Goal: Task Accomplishment & Management: Complete application form

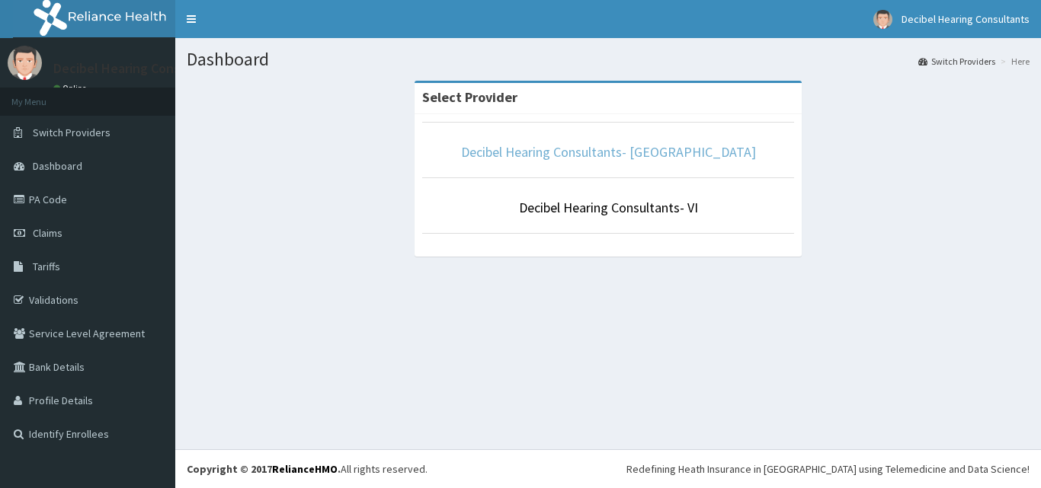
click at [615, 156] on link "Decibel Hearing Consultants- Ikeja" at bounding box center [608, 152] width 295 height 18
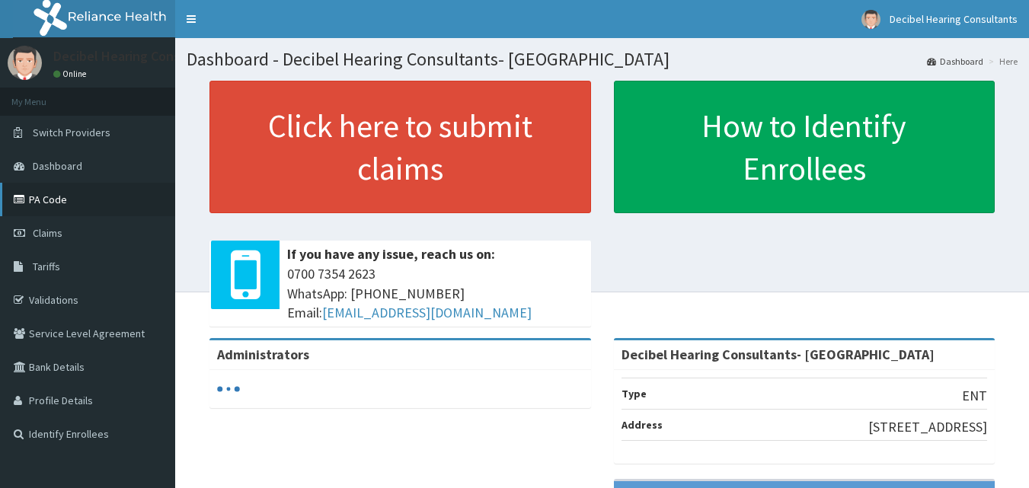
click at [62, 200] on link "PA Code" at bounding box center [87, 200] width 175 height 34
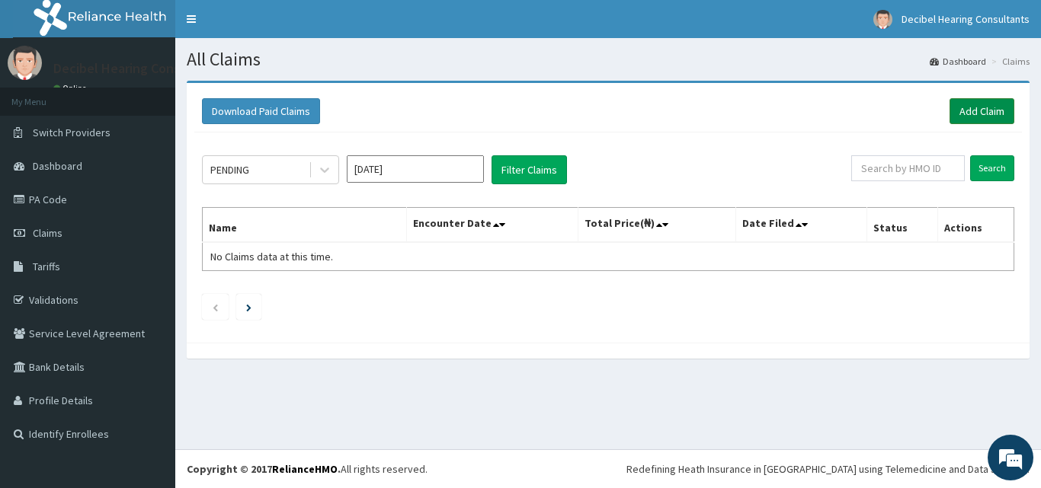
click at [975, 106] on link "Add Claim" at bounding box center [981, 111] width 65 height 26
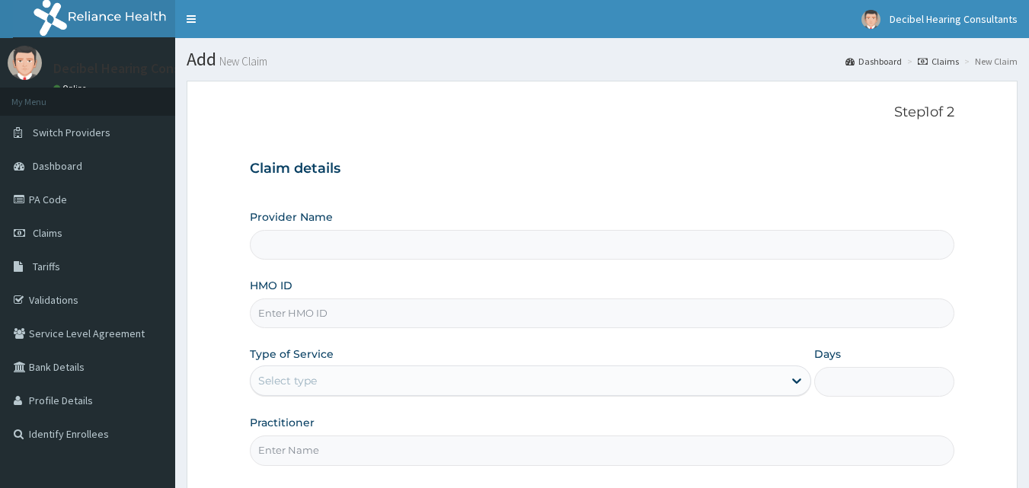
click at [357, 318] on input "HMO ID" at bounding box center [602, 314] width 705 height 30
paste input "Cxi/10016/e"
type input "Cxi/10016/e"
type input "Decibel Hearing Consultants- Ikeja"
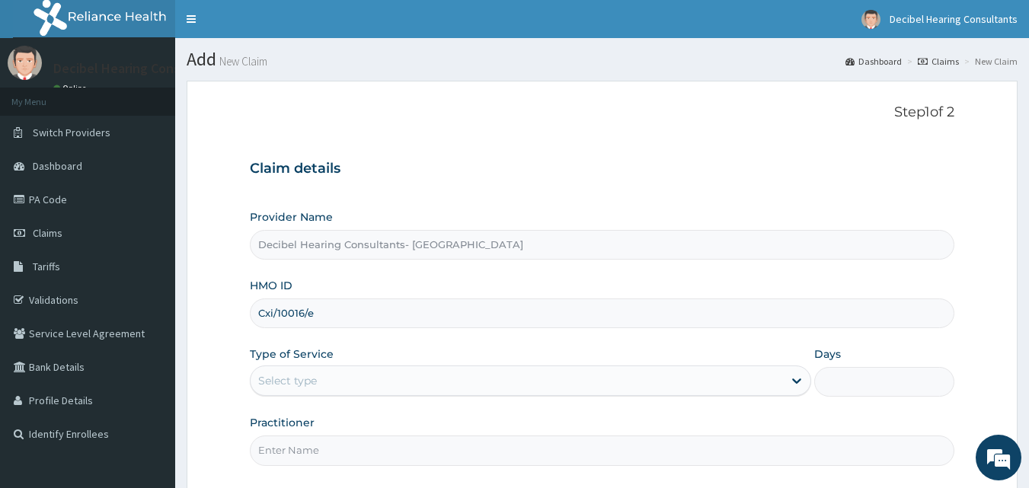
type input "Cxi/10016/e"
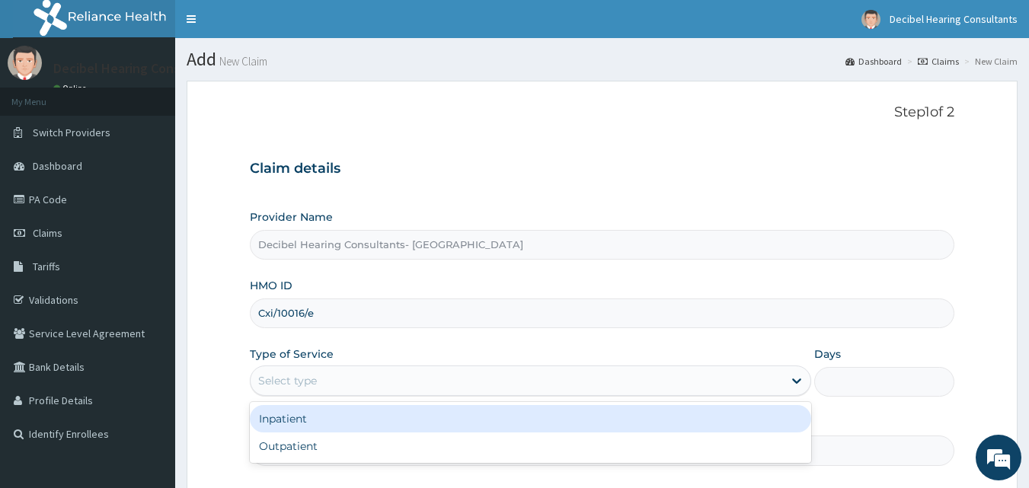
click at [330, 377] on div "Select type" at bounding box center [517, 381] width 532 height 24
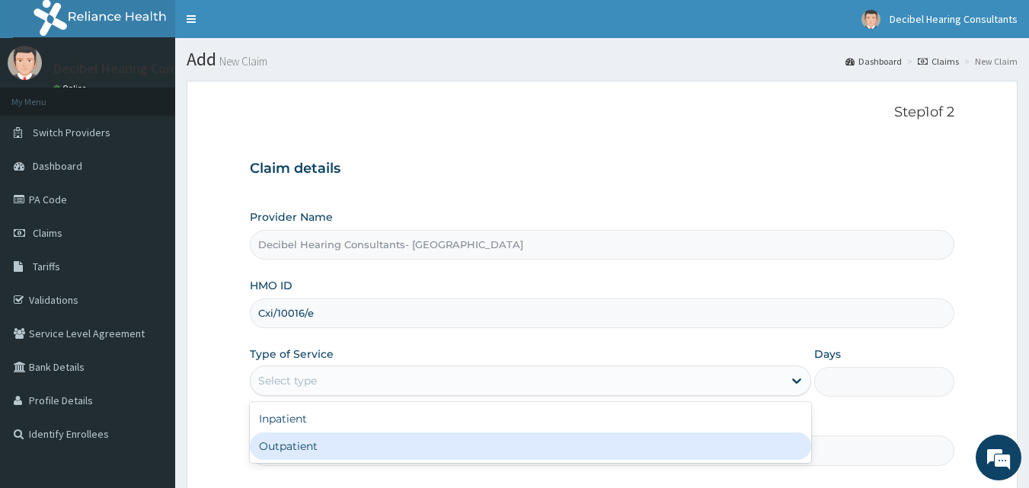
click at [321, 443] on div "Outpatient" at bounding box center [530, 446] width 561 height 27
type input "1"
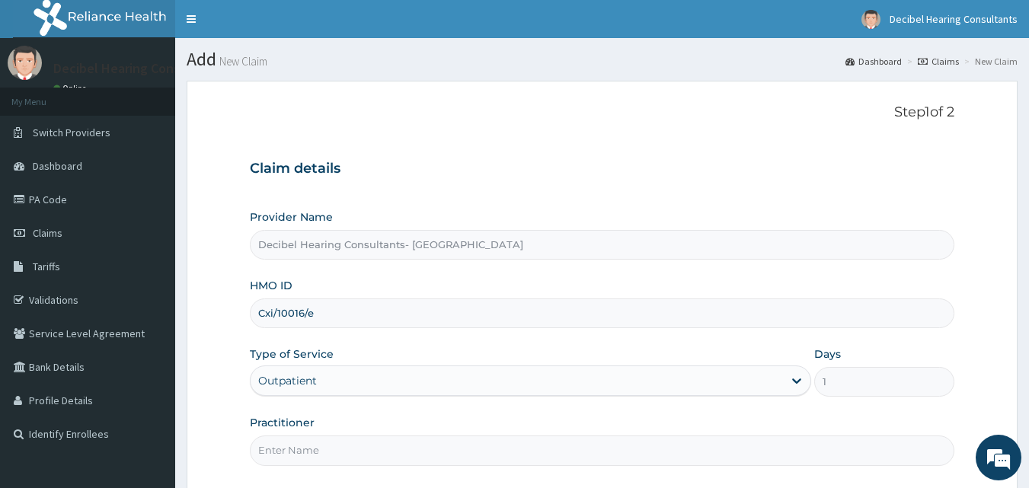
scroll to position [142, 0]
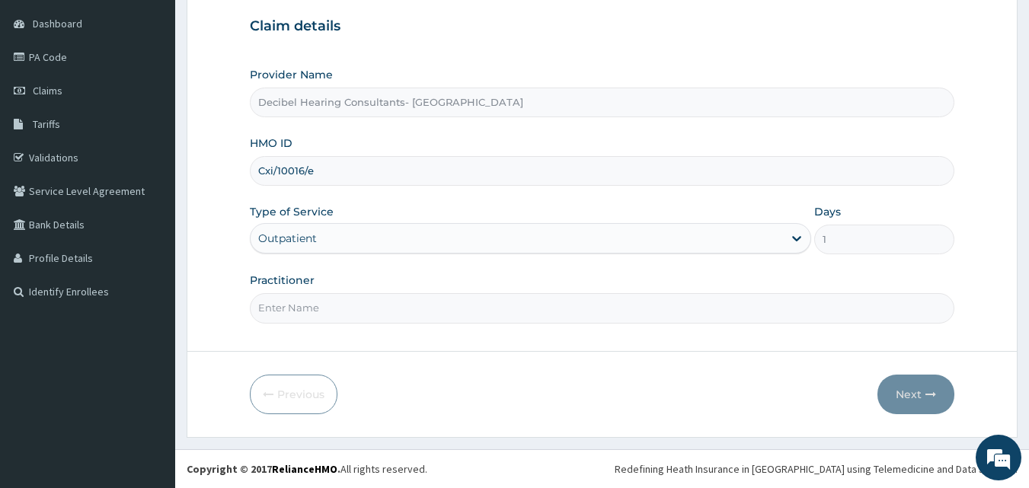
click at [344, 302] on input "Practitioner" at bounding box center [602, 308] width 705 height 30
type input "Dr. Owolawi"
click at [908, 383] on button "Next" at bounding box center [915, 395] width 77 height 40
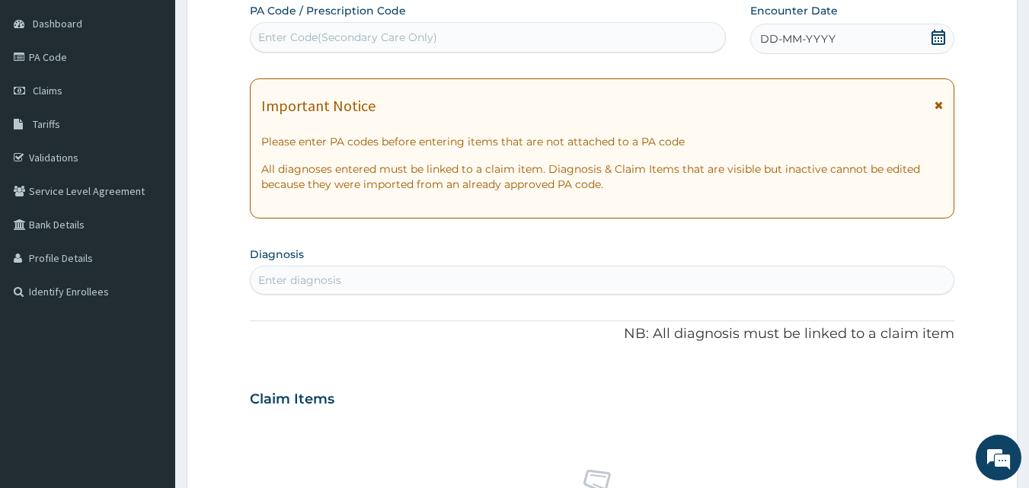
click at [449, 35] on div "Enter Code(Secondary Care Only)" at bounding box center [488, 37] width 475 height 24
click at [440, 40] on div "Enter Code(Secondary Care Only)" at bounding box center [488, 37] width 475 height 24
paste input "PA/7B558D"
type input "PA/7B558D"
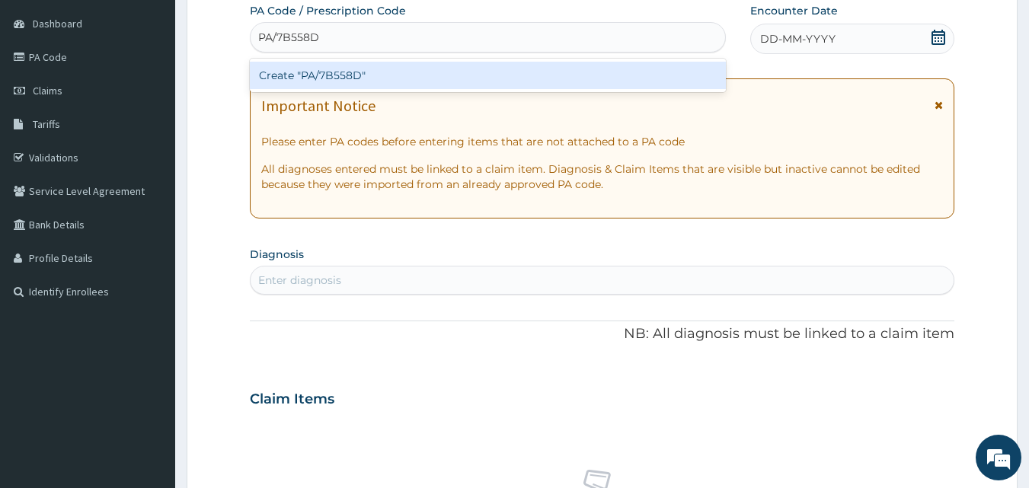
click at [517, 69] on div "Create "PA/7B558D"" at bounding box center [488, 75] width 477 height 27
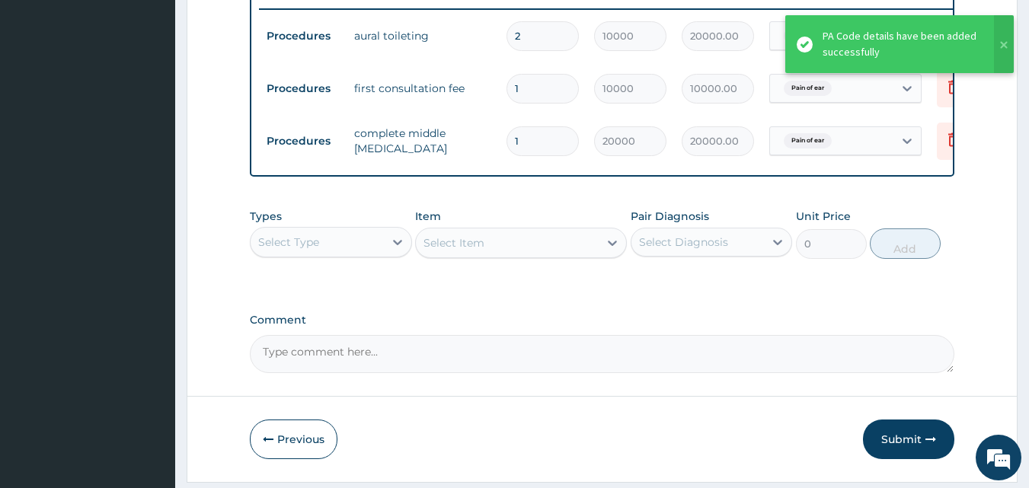
scroll to position [606, 0]
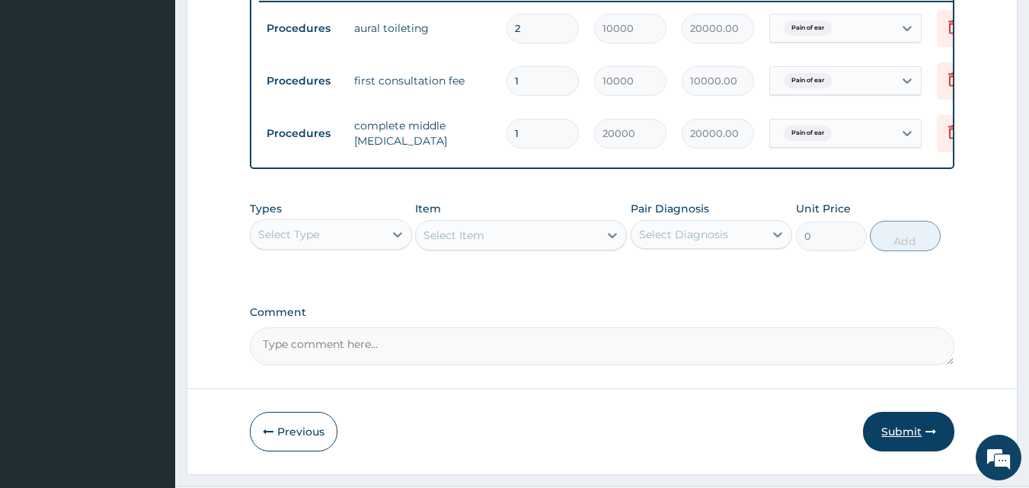
click at [899, 433] on button "Submit" at bounding box center [908, 432] width 91 height 40
